Goal: Find specific page/section: Find specific page/section

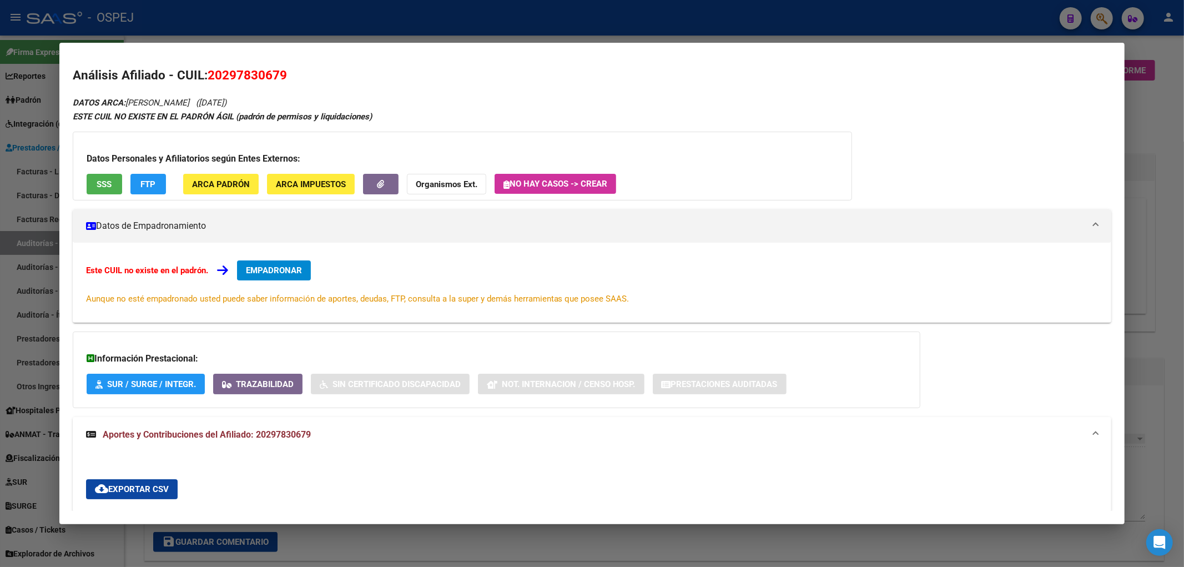
scroll to position [350, 0]
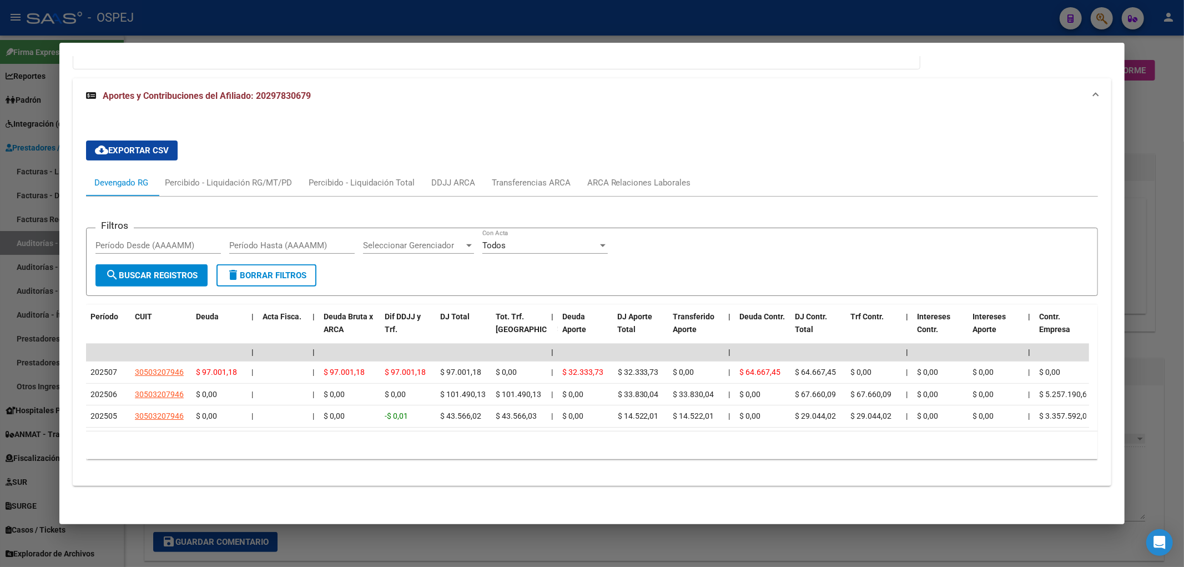
drag, startPoint x: 228, startPoint y: 29, endPoint x: 297, endPoint y: 259, distance: 239.9
click at [226, 30] on div at bounding box center [592, 283] width 1184 height 567
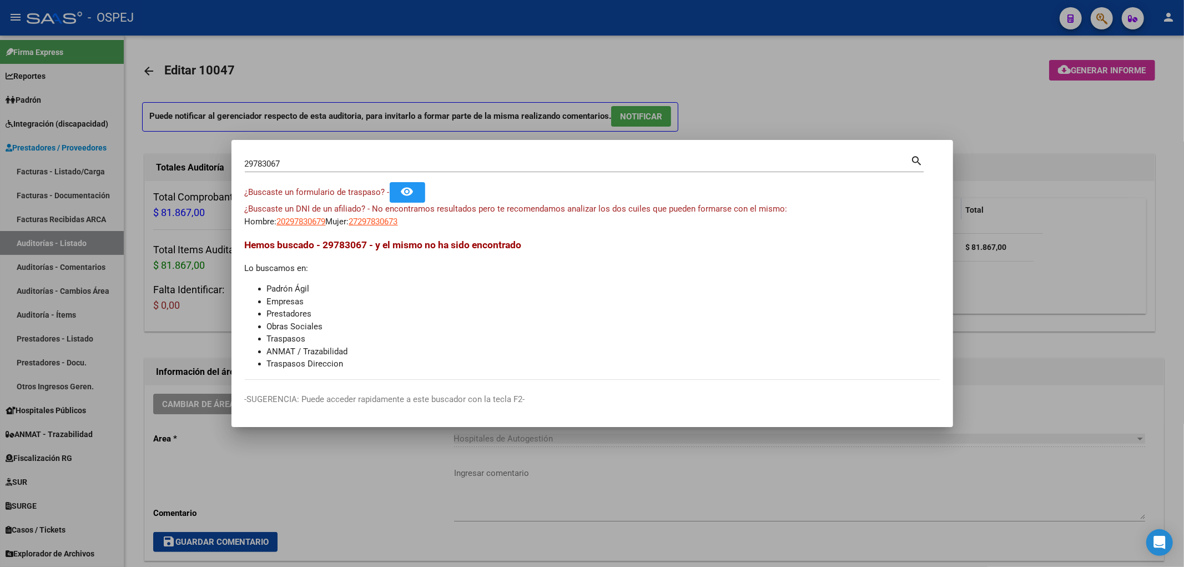
click at [285, 162] on input "29783067" at bounding box center [578, 164] width 666 height 10
paste input "42169031"
type input "42169031"
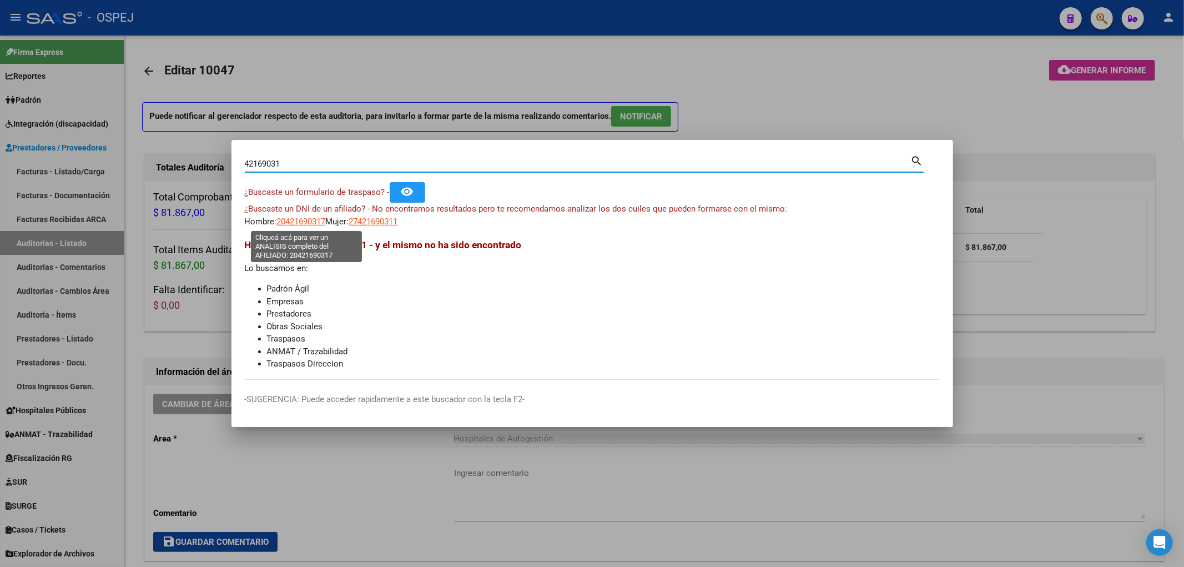
click at [311, 221] on span "20421690317" at bounding box center [301, 221] width 49 height 10
type textarea "20421690317"
